Goal: Task Accomplishment & Management: Use online tool/utility

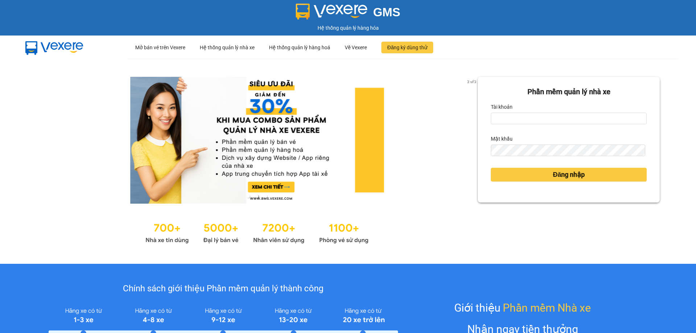
drag, startPoint x: 531, startPoint y: 133, endPoint x: 532, endPoint y: 126, distance: 6.9
click at [532, 132] on form "Phần mềm quản lý nhà xe Tài khoản Mật khẩu Đăng nhập" at bounding box center [569, 139] width 156 height 107
click at [533, 123] on form "Phần mềm quản lý nhà xe Tài khoản Mật khẩu Đăng nhập" at bounding box center [569, 139] width 156 height 107
click at [535, 115] on input "Tài khoản" at bounding box center [569, 119] width 156 height 12
type input "thanhthanh.khanhphong"
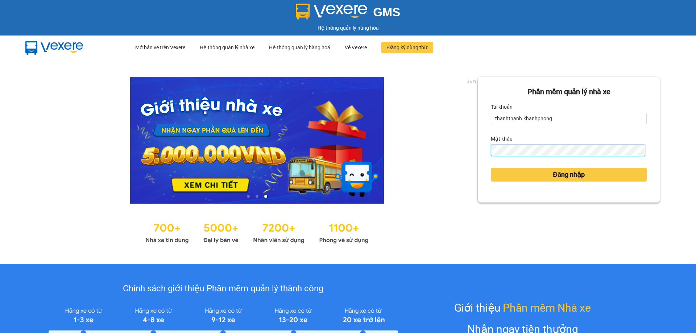
click at [491, 168] on button "Đăng nhập" at bounding box center [569, 175] width 156 height 14
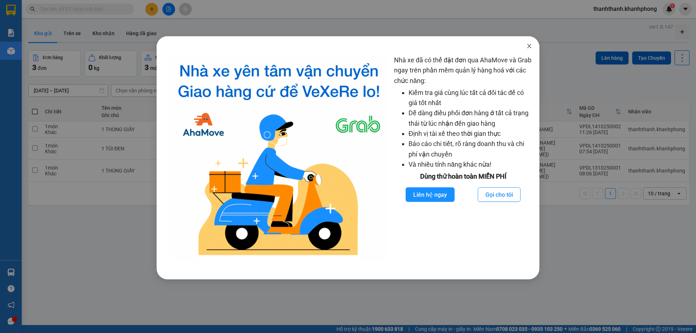
click at [529, 47] on icon "close" at bounding box center [529, 46] width 4 height 4
